Goal: Information Seeking & Learning: Learn about a topic

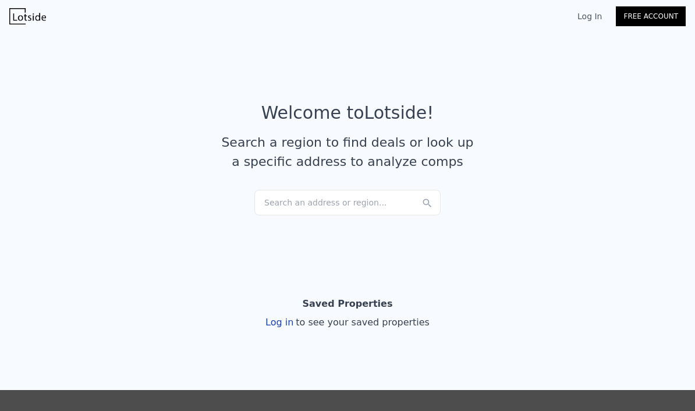
click at [351, 204] on div "Search an address or region..." at bounding box center [347, 203] width 186 height 26
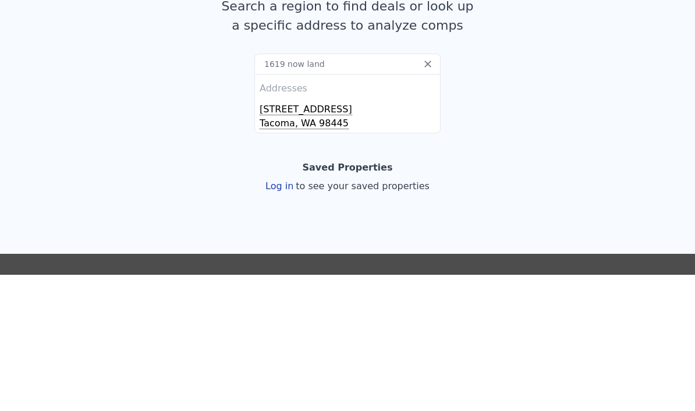
type input "1619 now land"
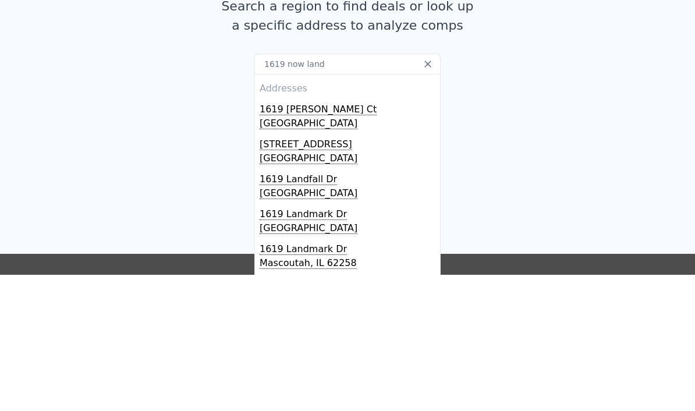
click at [345, 234] on div "1619 [PERSON_NAME] Ct" at bounding box center [350, 243] width 180 height 19
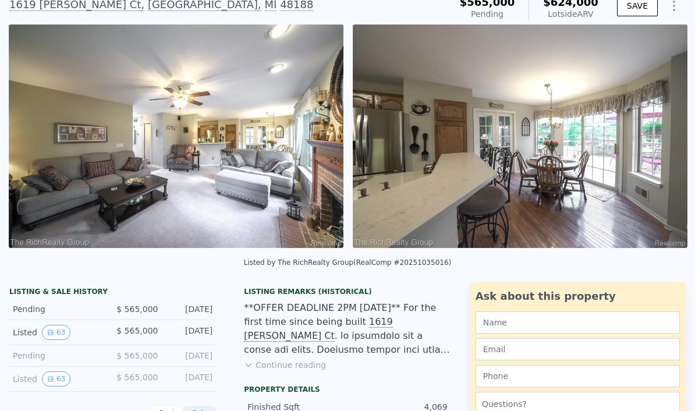
scroll to position [0, 14372]
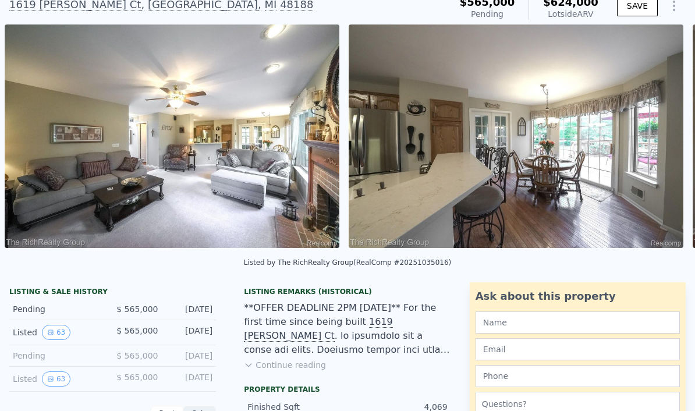
click at [486, 150] on img at bounding box center [516, 136] width 335 height 224
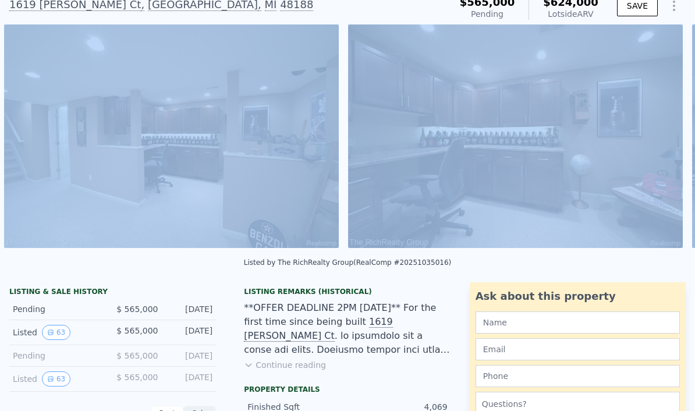
scroll to position [62, 0]
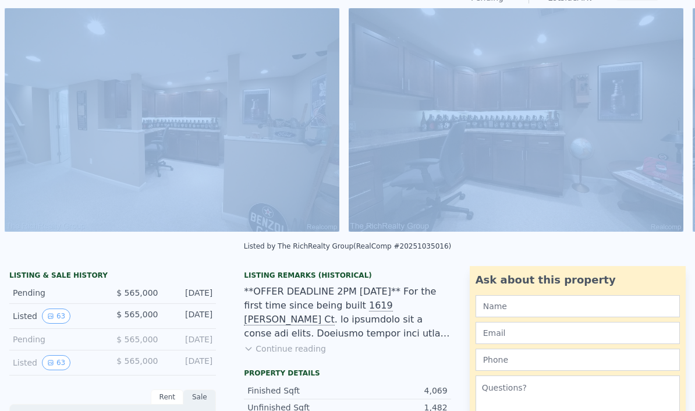
click at [507, 274] on div "Ask about this property" at bounding box center [578, 280] width 204 height 16
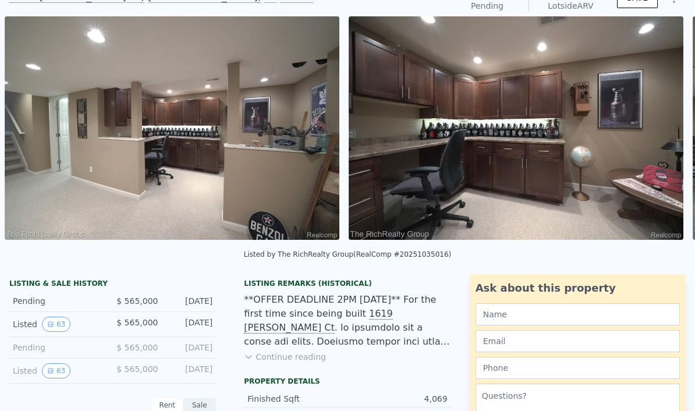
scroll to position [44, 0]
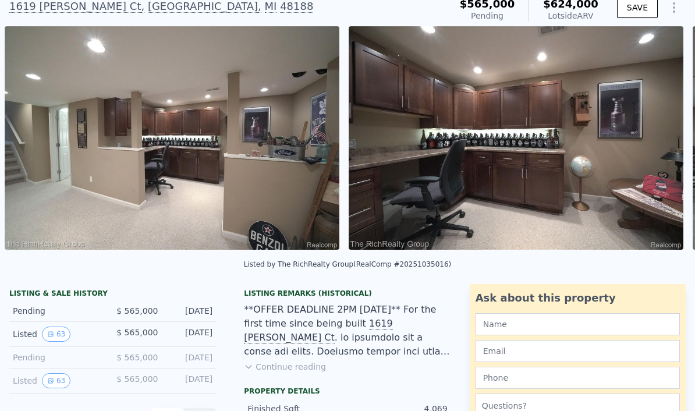
click at [379, 297] on div "Listing Remarks (Historical)" at bounding box center [347, 293] width 207 height 9
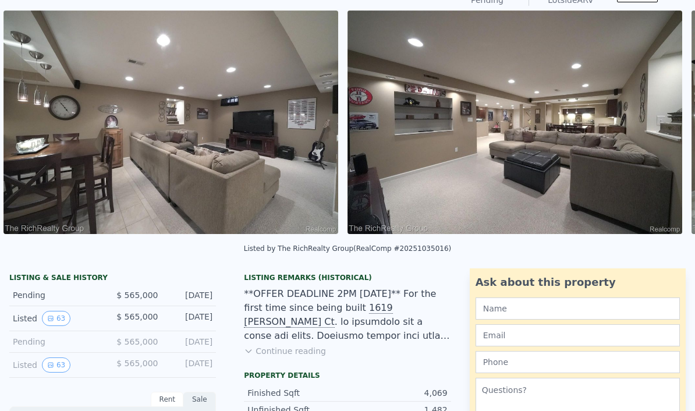
scroll to position [0, 9899]
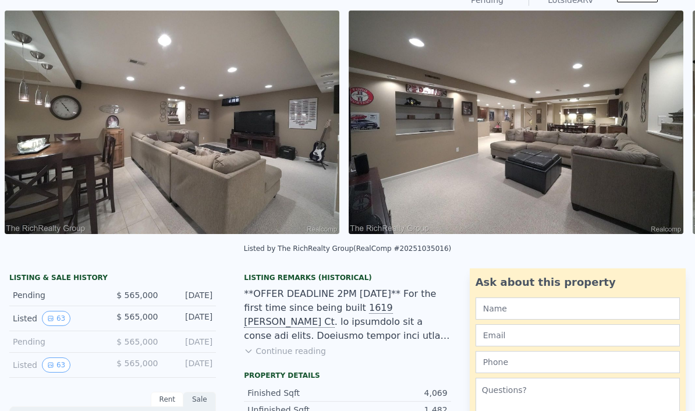
click at [316, 215] on img at bounding box center [172, 122] width 335 height 224
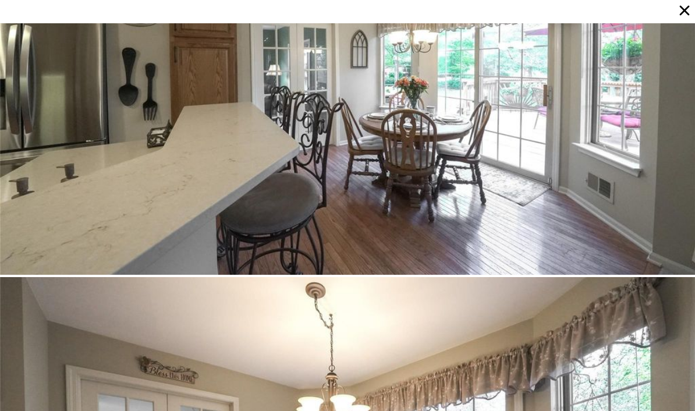
scroll to position [17523, 0]
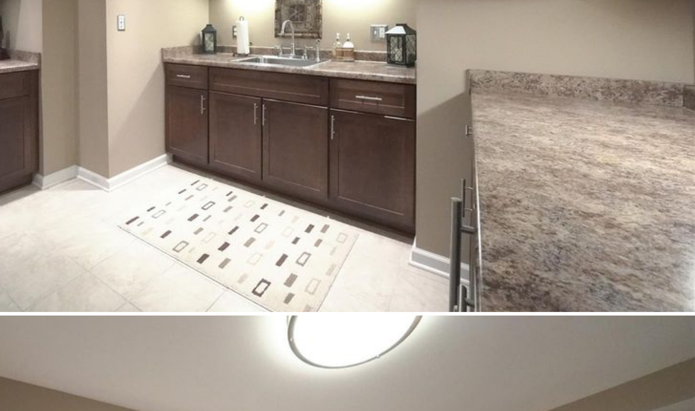
scroll to position [12912, 0]
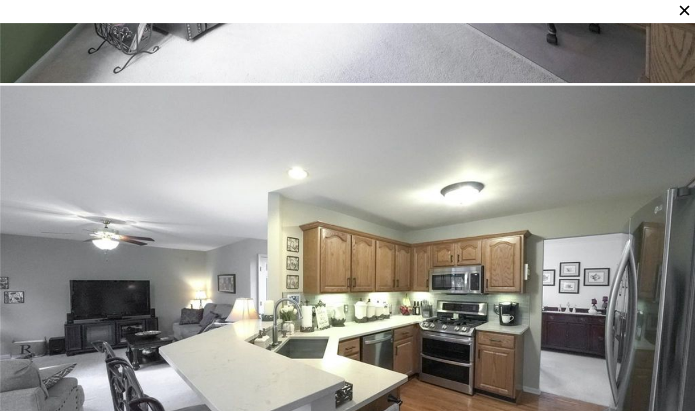
scroll to position [19368, 0]
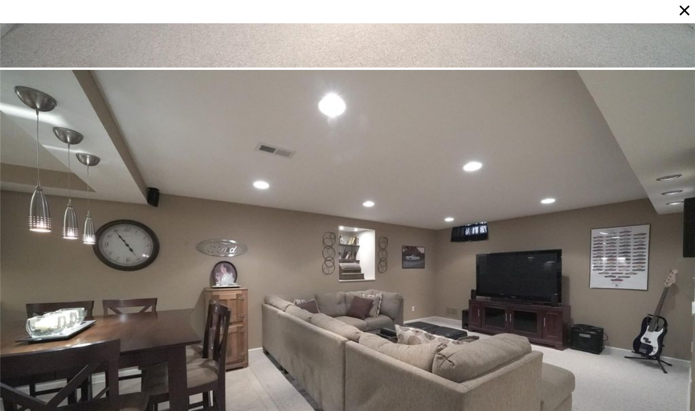
scroll to position [11528, 0]
